Goal: Communication & Community: Share content

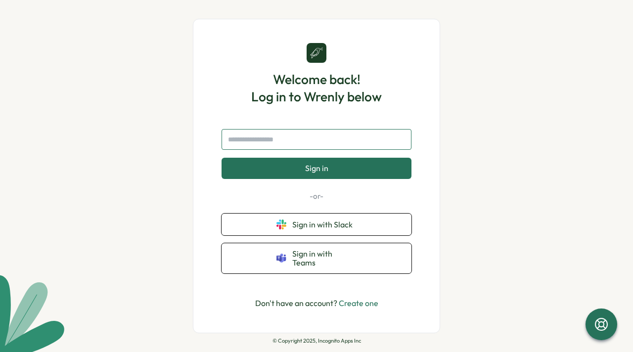
click at [300, 145] on input "text" at bounding box center [317, 139] width 190 height 21
click at [285, 145] on input "text" at bounding box center [317, 139] width 190 height 21
type input "**********"
click at [222, 158] on button "Sign in" at bounding box center [317, 168] width 190 height 21
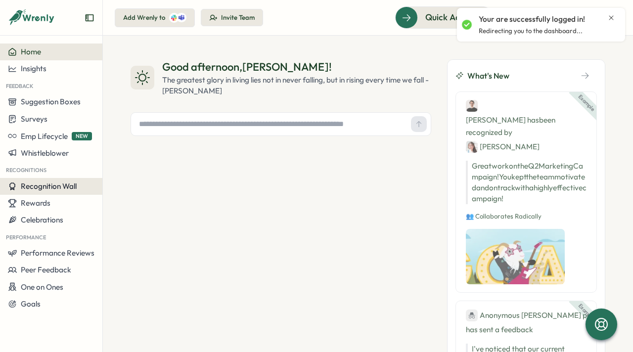
click at [23, 182] on span "Recognition Wall" at bounding box center [49, 185] width 56 height 9
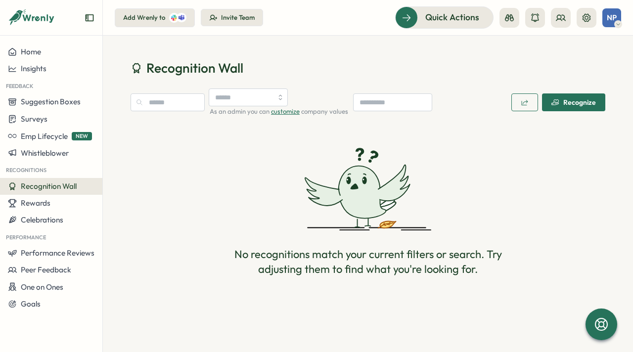
click at [567, 106] on div "Recognize" at bounding box center [573, 102] width 45 height 8
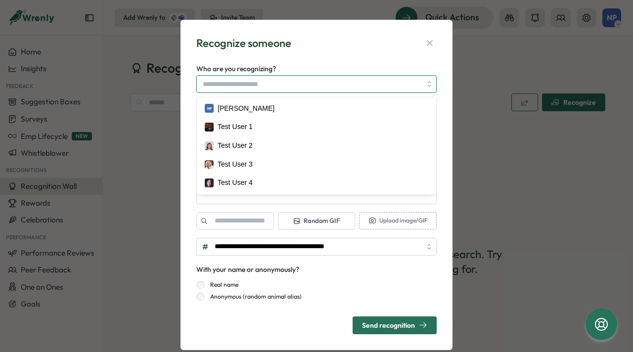
click at [305, 85] on input "Who are you recognizing?" at bounding box center [312, 84] width 219 height 17
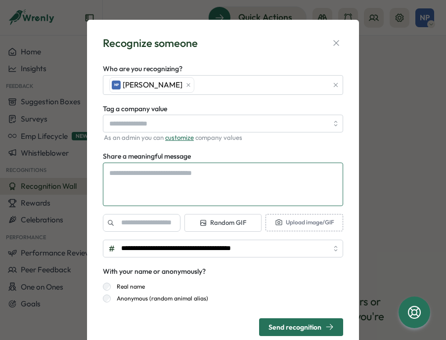
click at [158, 195] on textarea "Share a meaningful message" at bounding box center [223, 185] width 240 height 44
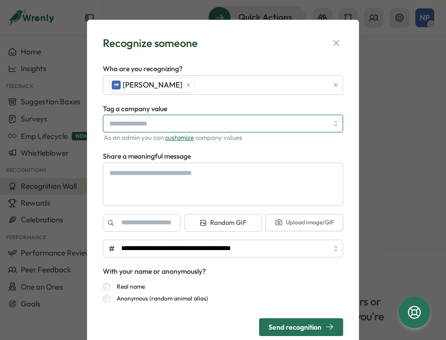
type textarea "*"
click at [137, 124] on input "Tag a company value" at bounding box center [223, 124] width 240 height 18
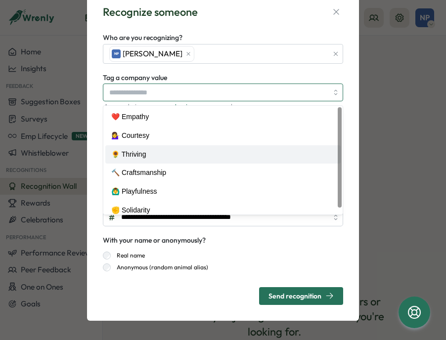
type input "**********"
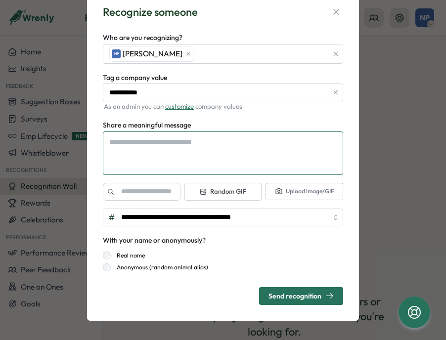
type textarea "*"
click at [129, 147] on textarea "Share a meaningful message" at bounding box center [223, 154] width 240 height 44
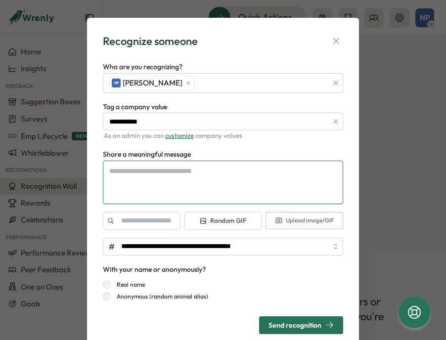
scroll to position [0, 0]
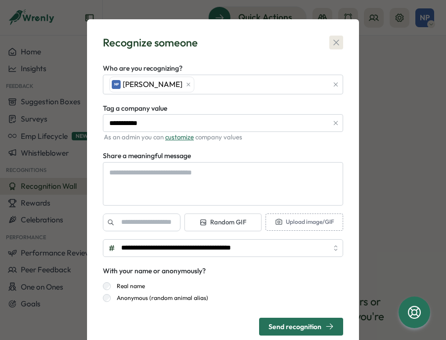
click at [333, 40] on icon "button" at bounding box center [335, 42] width 5 height 5
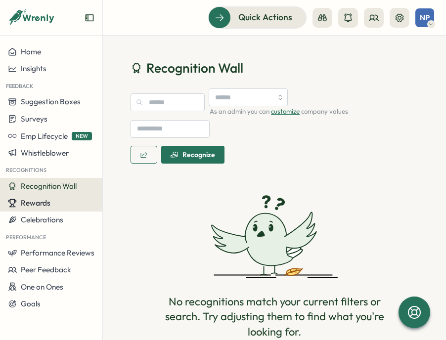
click at [47, 211] on button "Rewards" at bounding box center [51, 203] width 102 height 17
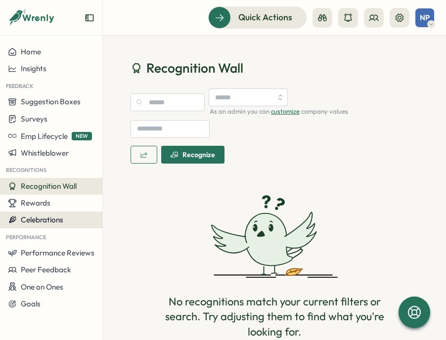
click at [47, 219] on span "Celebrations" at bounding box center [42, 219] width 43 height 9
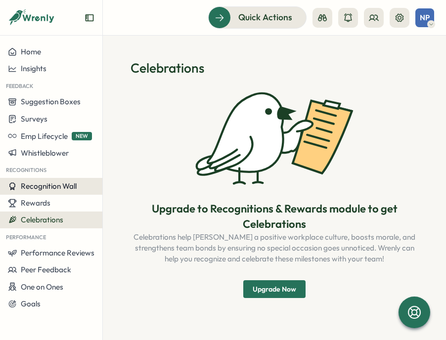
click at [59, 189] on span "Recognition Wall" at bounding box center [49, 185] width 56 height 9
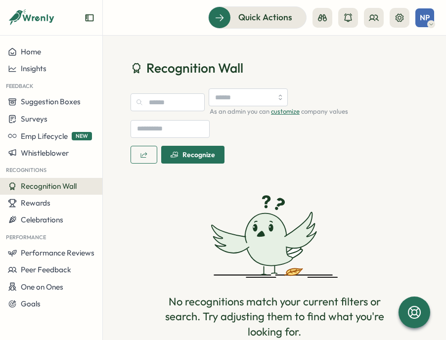
click at [425, 15] on span "NP" at bounding box center [425, 17] width 10 height 8
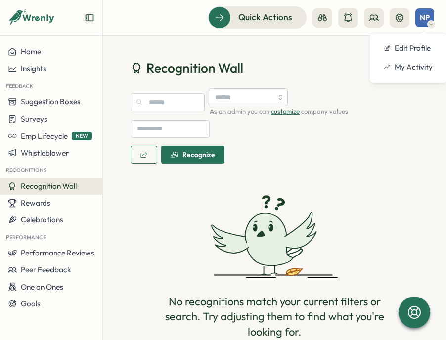
click at [425, 15] on span "NP" at bounding box center [425, 17] width 10 height 8
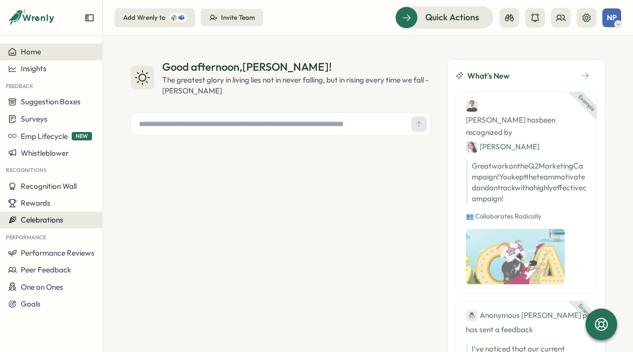
click at [49, 222] on span "Celebrations" at bounding box center [42, 219] width 43 height 9
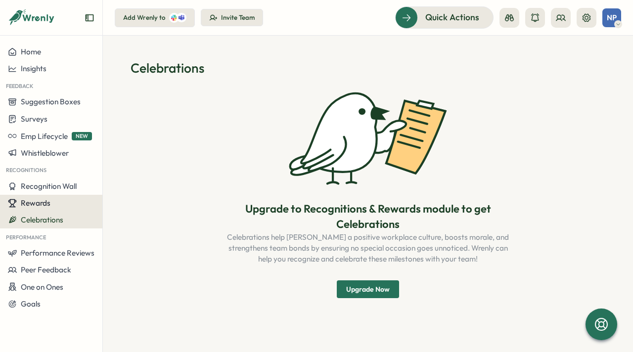
click at [67, 199] on div "Rewards" at bounding box center [51, 203] width 87 height 9
click at [52, 187] on span "Recognition Wall" at bounding box center [49, 185] width 56 height 9
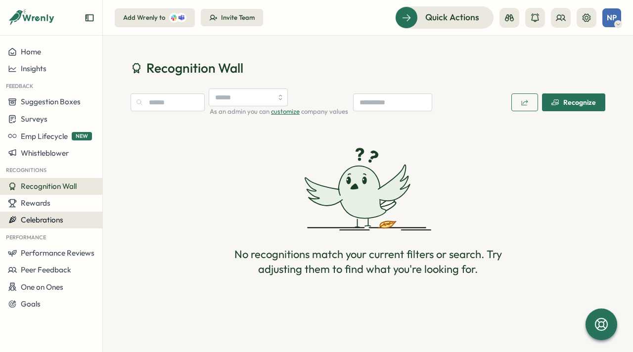
click at [43, 217] on span "Celebrations" at bounding box center [42, 219] width 43 height 9
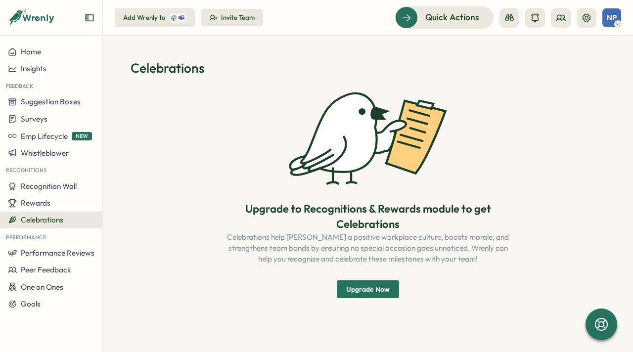
click at [364, 289] on span "Upgrade Now" at bounding box center [368, 289] width 44 height 17
